Goal: Transaction & Acquisition: Download file/media

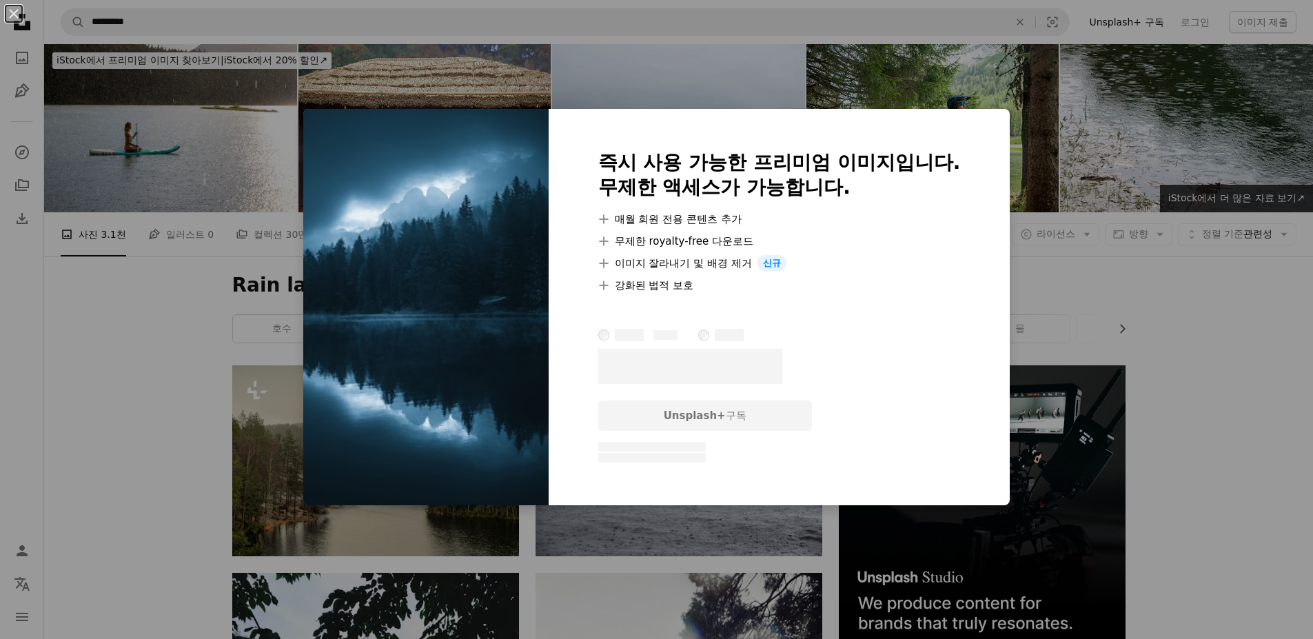
scroll to position [2413, 0]
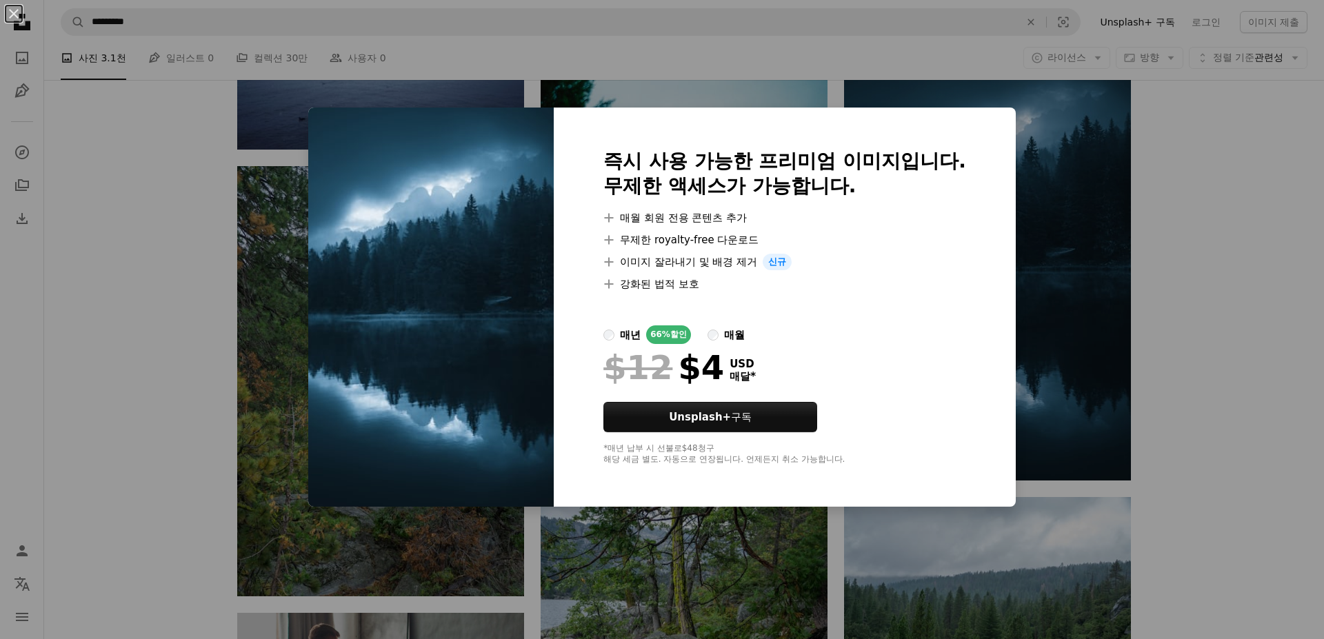
click at [1222, 313] on div "An X shape 즉시 사용 가능한 프리미엄 이미지입니다. 무제한 액세스가 가능합니다. A plus sign 매월 회원 전용 콘텐츠 추가 A…" at bounding box center [662, 319] width 1324 height 639
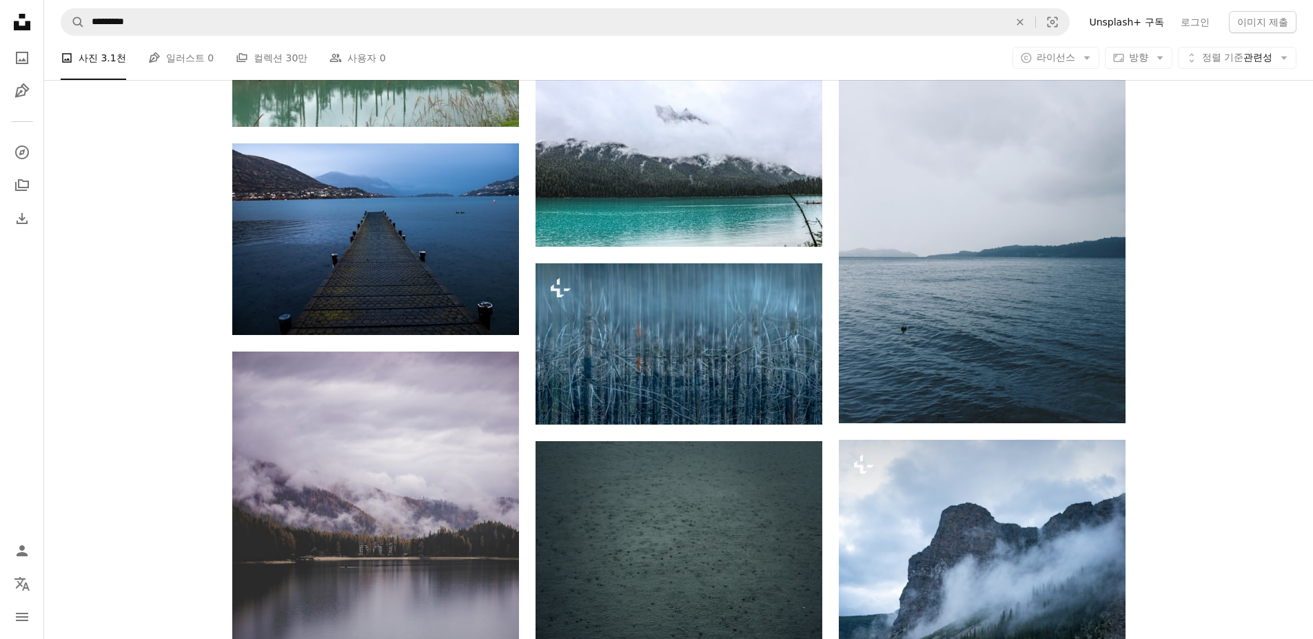
scroll to position [11789, 0]
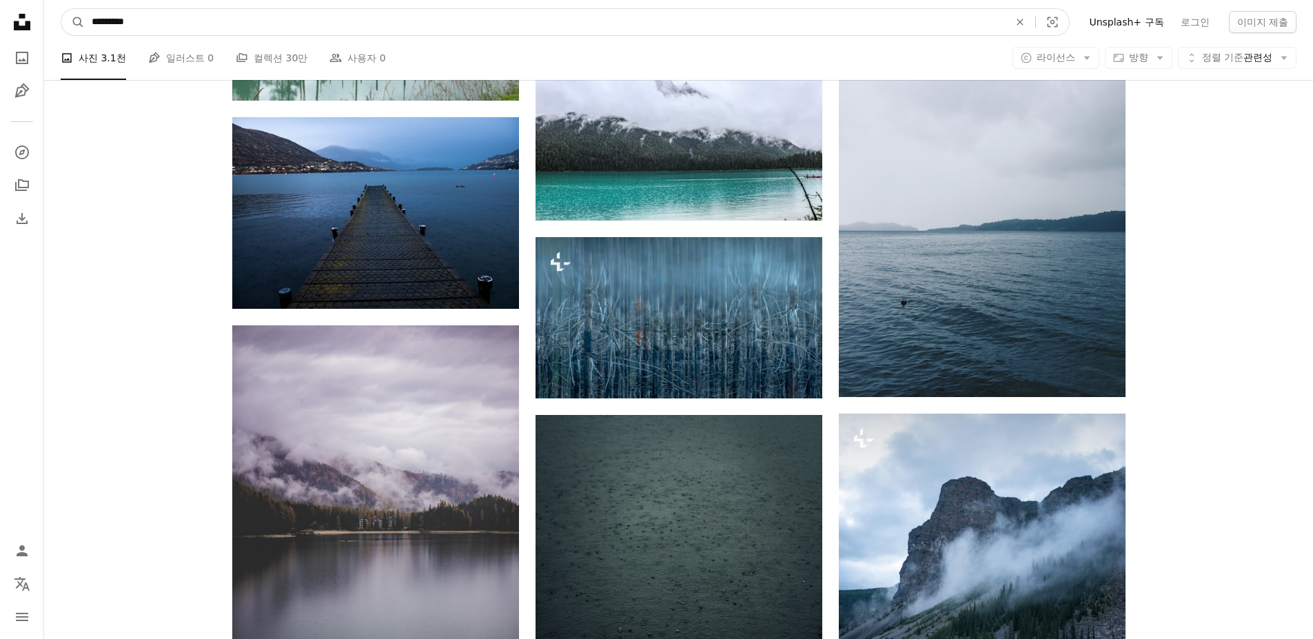
drag, startPoint x: 119, startPoint y: 17, endPoint x: 26, endPoint y: 17, distance: 92.4
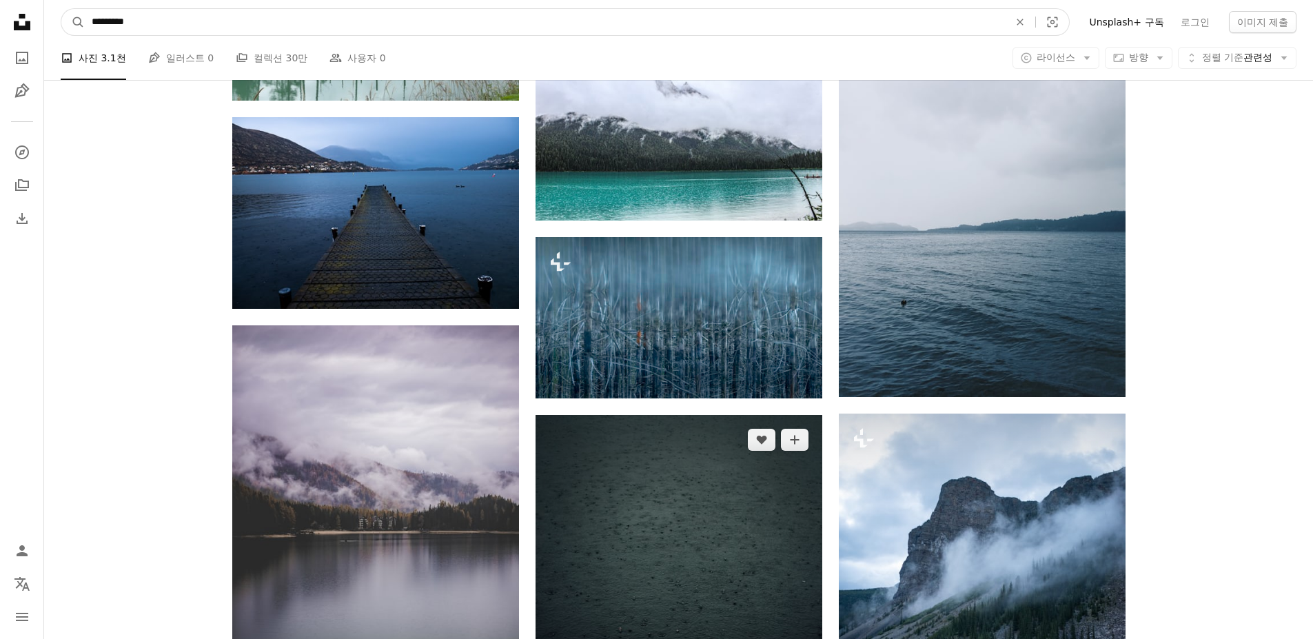
scroll to position [11927, 0]
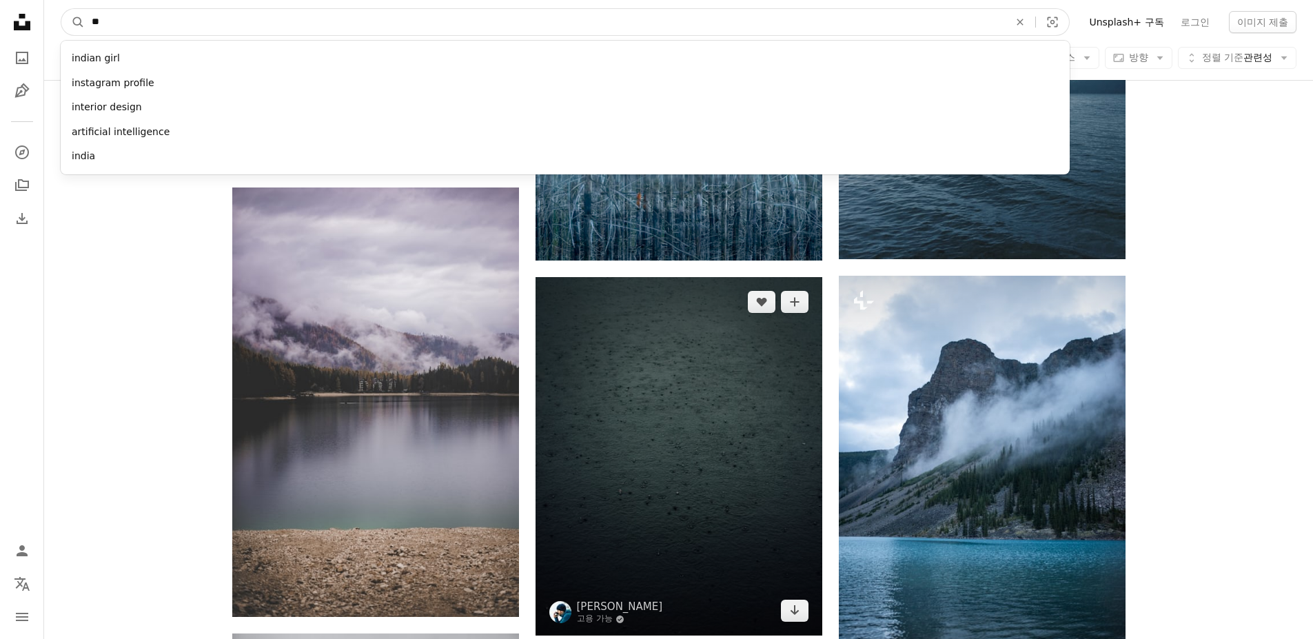
type input "*"
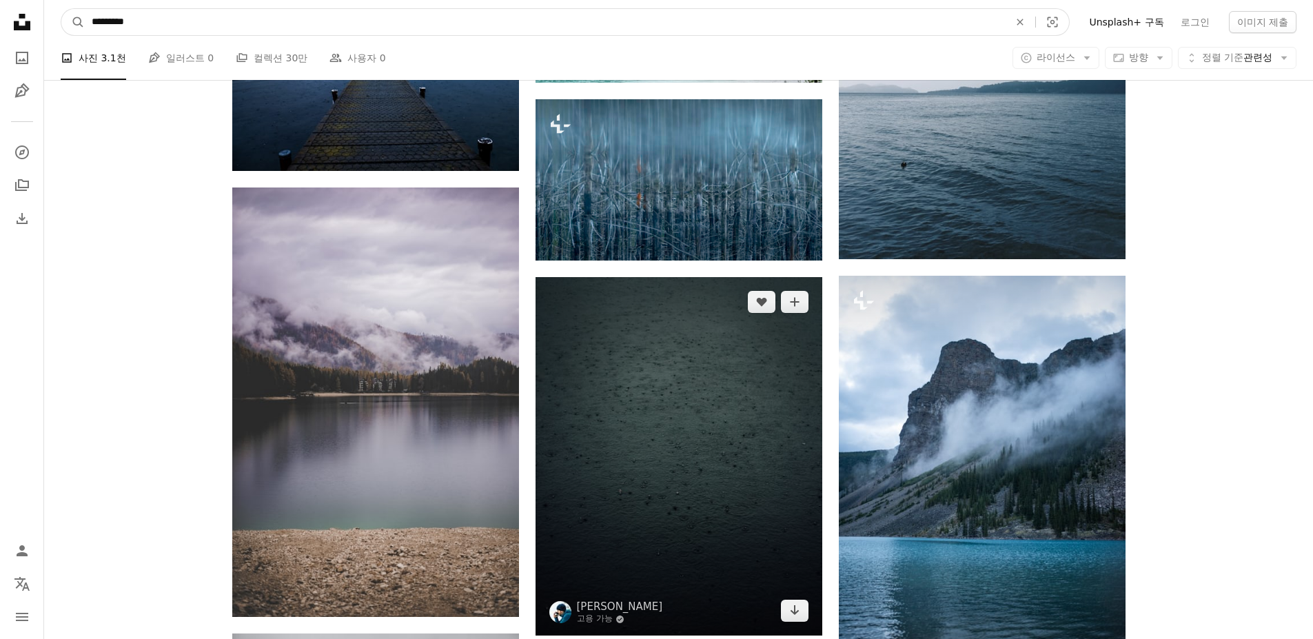
type input "**********"
click button "A magnifying glass" at bounding box center [72, 22] width 23 height 26
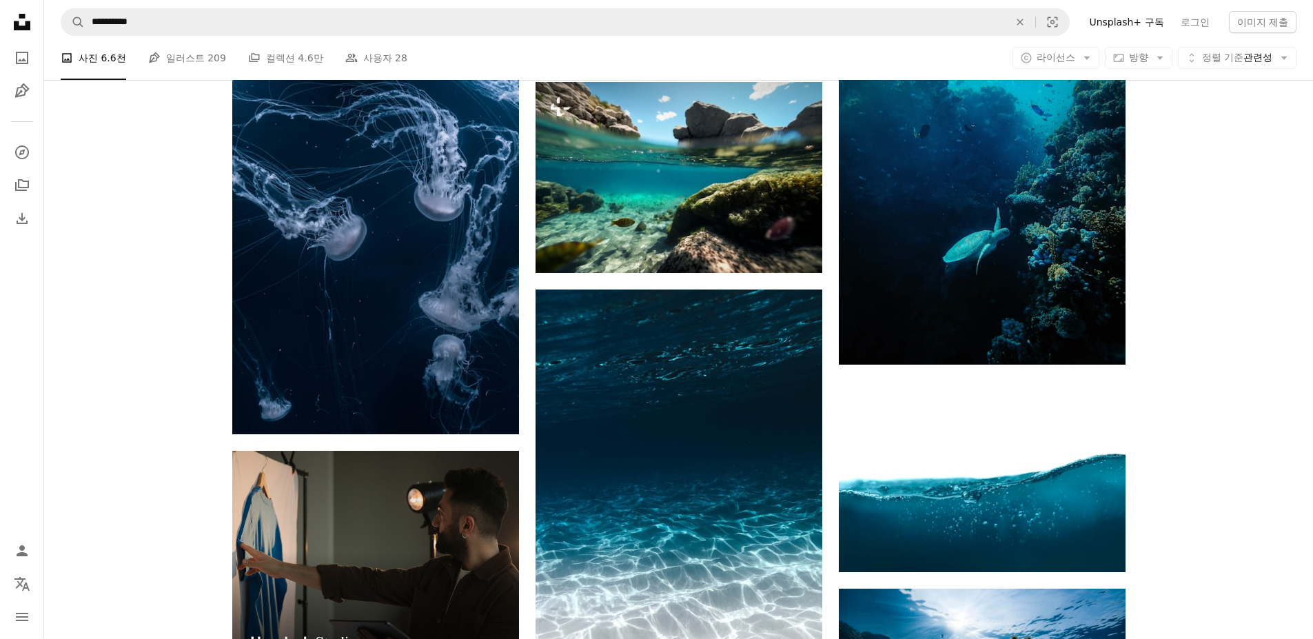
scroll to position [2413, 0]
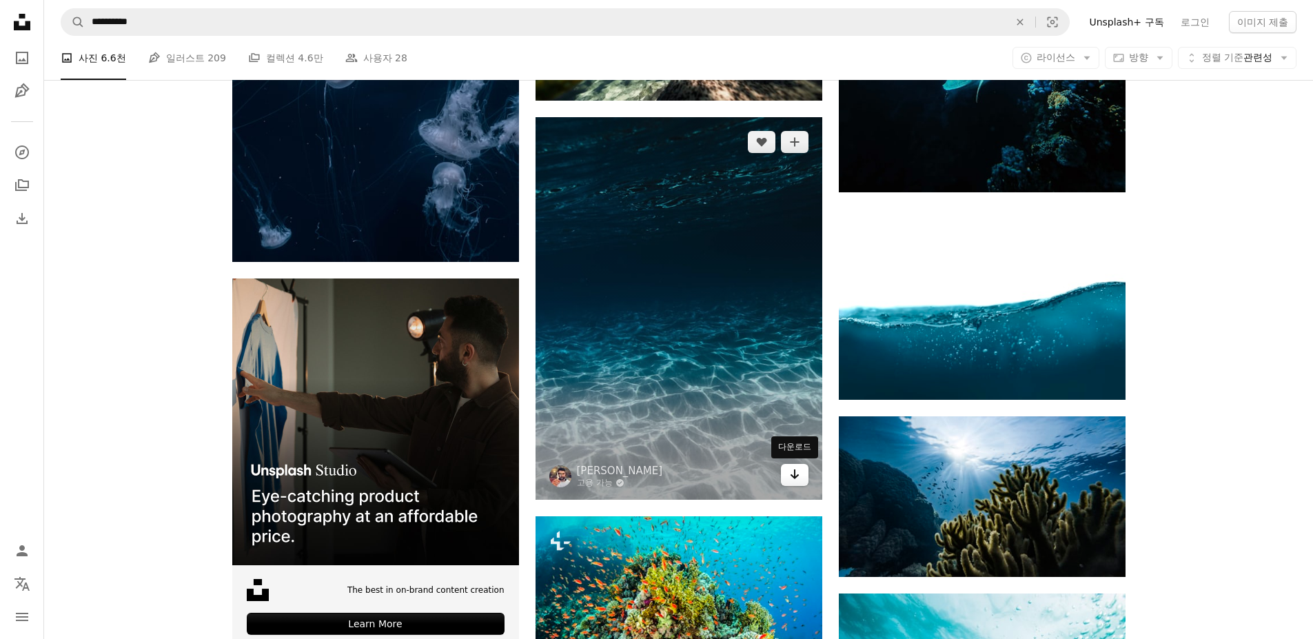
click at [803, 476] on link "Arrow pointing down" at bounding box center [795, 475] width 28 height 22
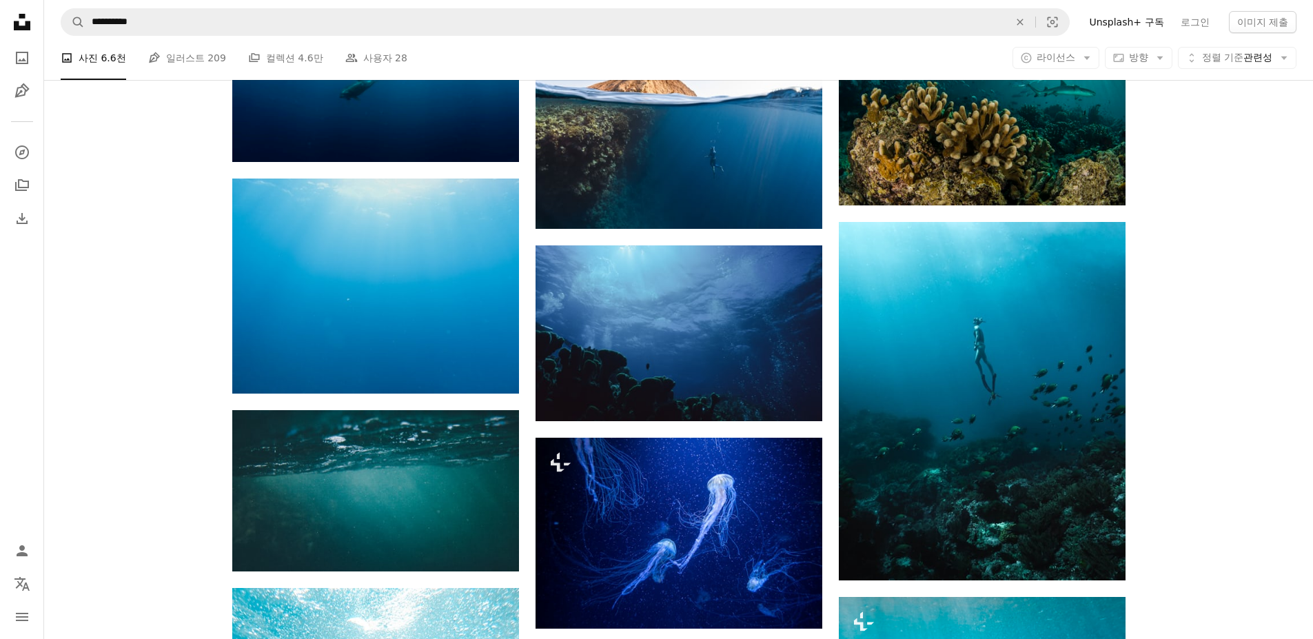
scroll to position [6067, 0]
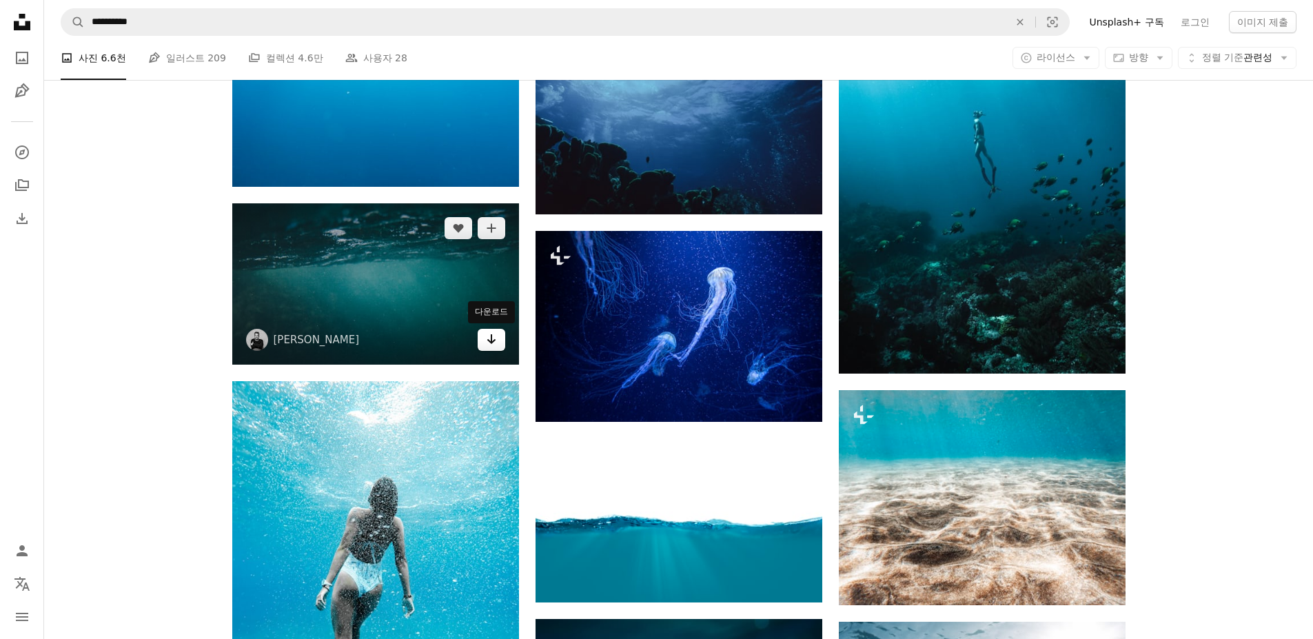
click at [496, 343] on icon "Arrow pointing down" at bounding box center [491, 339] width 11 height 17
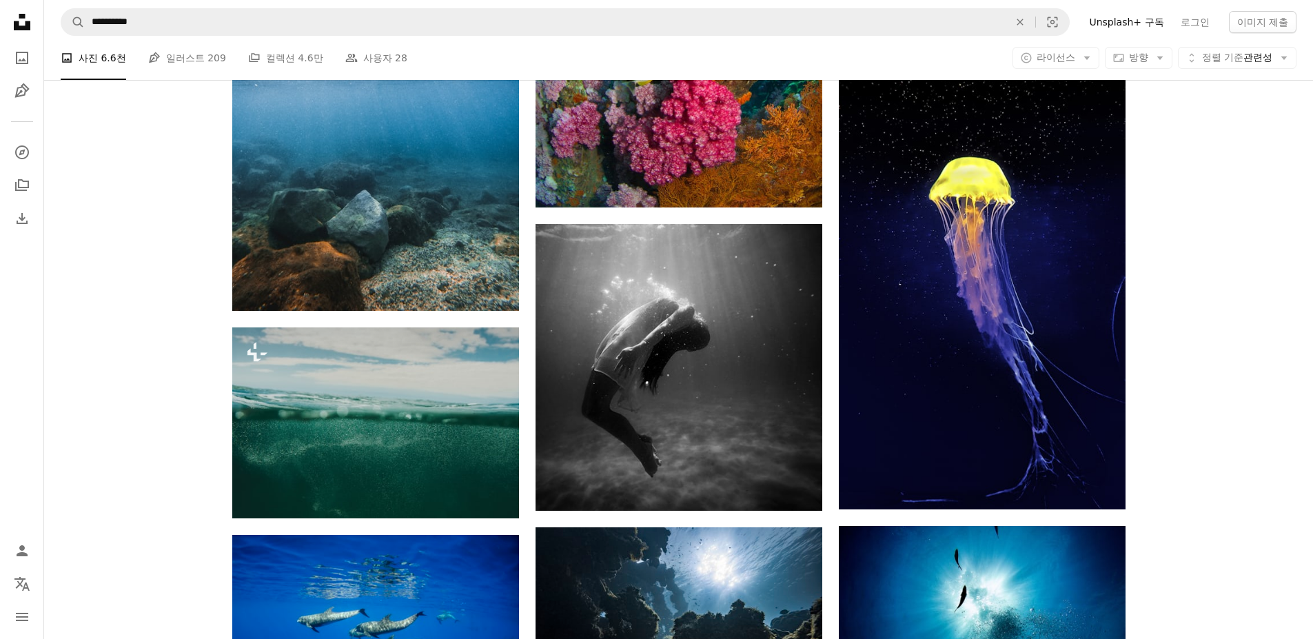
scroll to position [8135, 0]
